Goal: Task Accomplishment & Management: Use online tool/utility

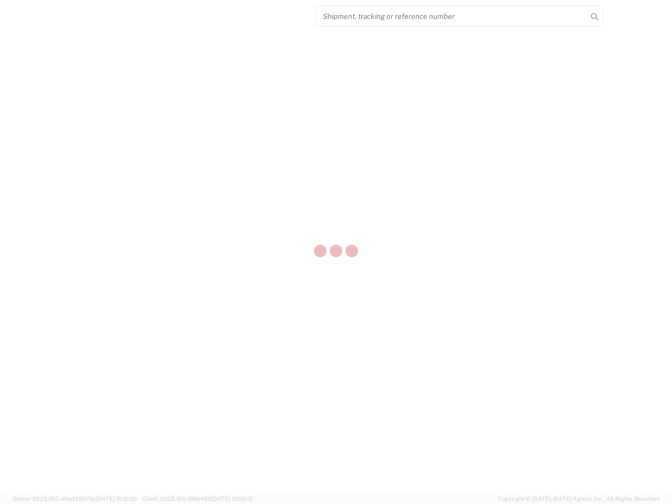
select select "US"
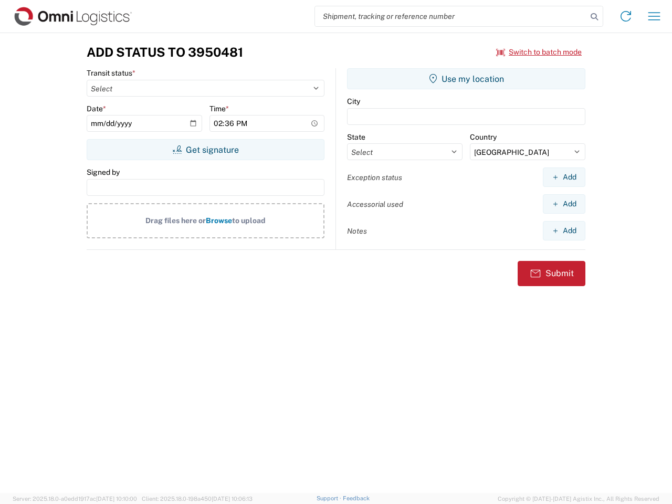
click at [451, 16] on input "search" at bounding box center [451, 16] width 272 height 20
click at [594, 17] on icon at bounding box center [594, 16] width 15 height 15
click at [625, 16] on icon at bounding box center [625, 16] width 17 height 17
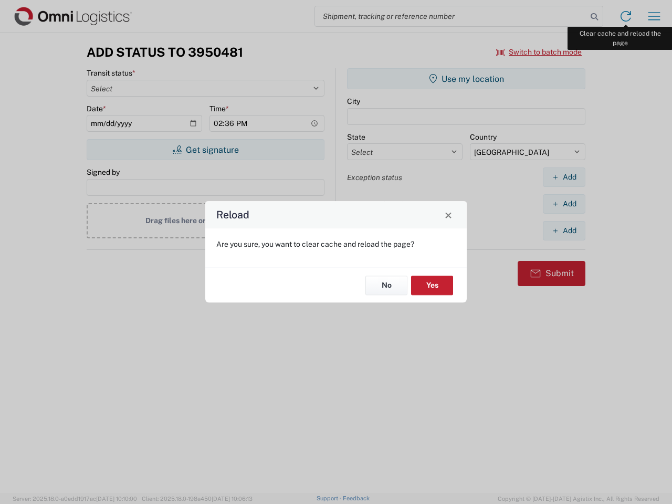
click at [654, 16] on div "Reload Are you sure, you want to clear cache and reload the page? No Yes" at bounding box center [336, 252] width 672 height 504
click at [539, 52] on div "Reload Are you sure, you want to clear cache and reload the page? No Yes" at bounding box center [336, 252] width 672 height 504
click at [205, 150] on div "Reload Are you sure, you want to clear cache and reload the page? No Yes" at bounding box center [336, 252] width 672 height 504
click at [466, 79] on div "Reload Are you sure, you want to clear cache and reload the page? No Yes" at bounding box center [336, 252] width 672 height 504
click at [563, 177] on div "Reload Are you sure, you want to clear cache and reload the page? No Yes" at bounding box center [336, 252] width 672 height 504
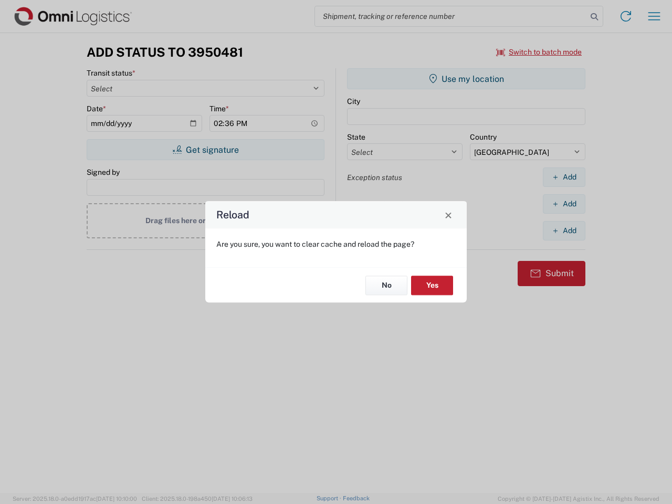
click at [563, 204] on div "Reload Are you sure, you want to clear cache and reload the page? No Yes" at bounding box center [336, 252] width 672 height 504
click at [563, 230] on div "Reload Are you sure, you want to clear cache and reload the page? No Yes" at bounding box center [336, 252] width 672 height 504
